Goal: Information Seeking & Learning: Learn about a topic

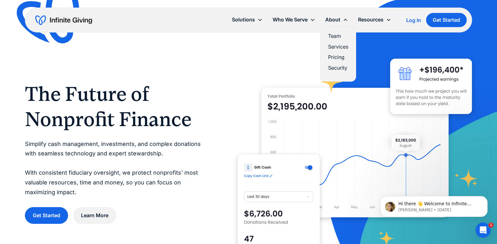
click at [324, 49] on link "Services" at bounding box center [338, 47] width 20 height 9
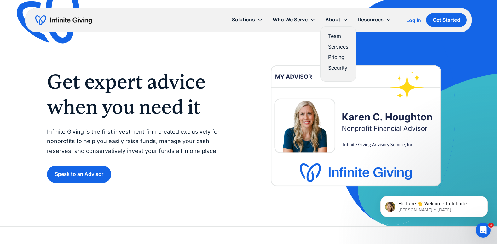
click at [335, 55] on link "Pricing" at bounding box center [338, 57] width 20 height 9
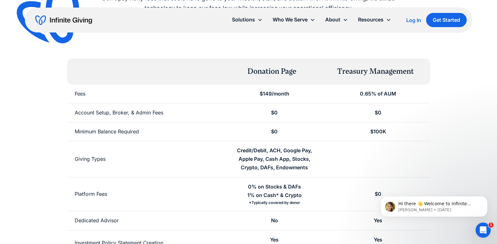
scroll to position [94, 0]
